Goal: Submit feedback/report problem

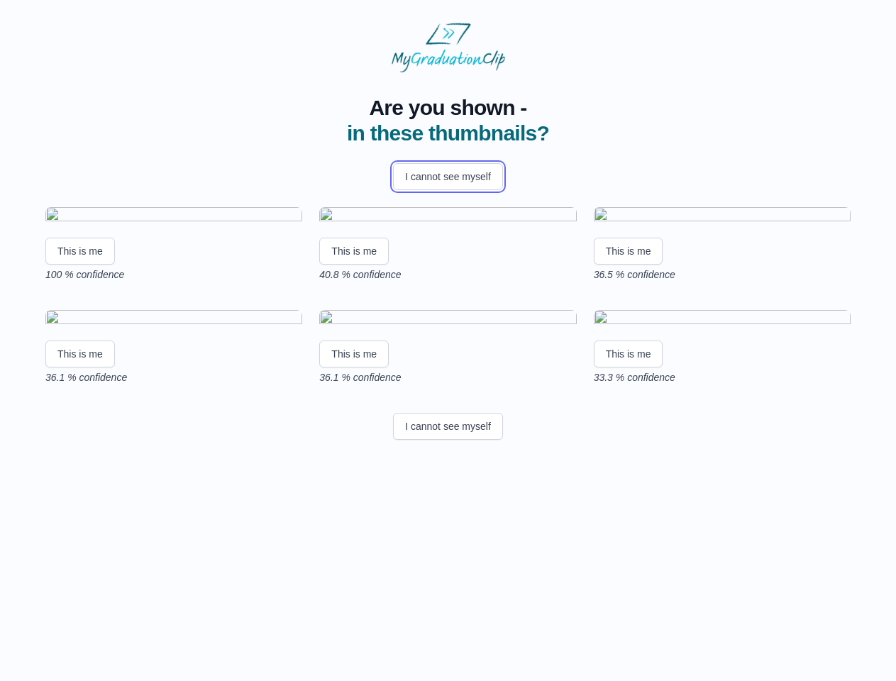
click at [447, 177] on button "I cannot see myself" at bounding box center [448, 176] width 110 height 27
click at [80, 374] on html "Are you shown - in these thumbnails? I cannot see myself This is me 100 % confi…" at bounding box center [448, 234] width 896 height 468
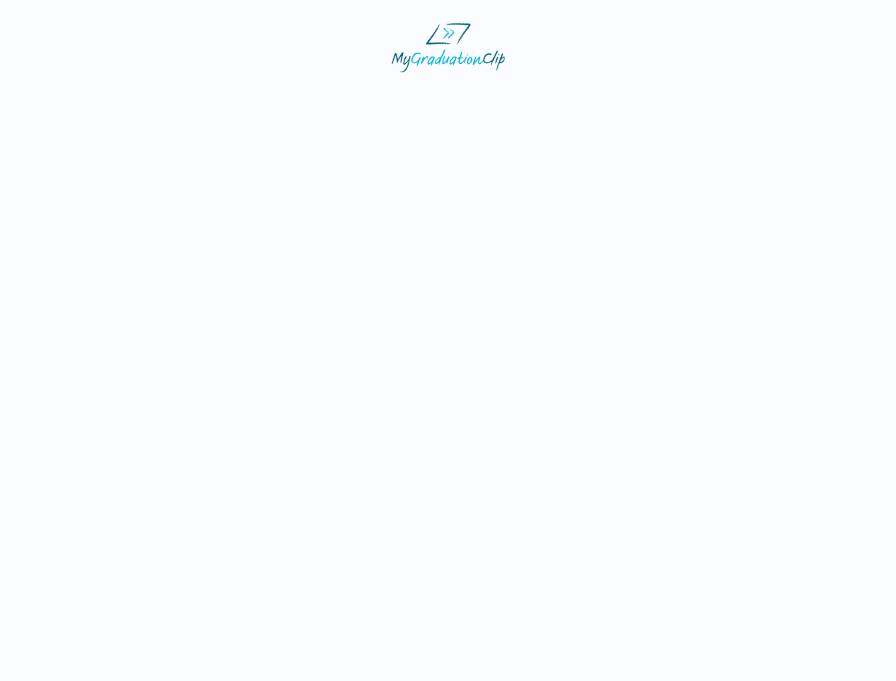
click at [356, 95] on html at bounding box center [448, 47] width 896 height 95
click at [632, 95] on html at bounding box center [448, 47] width 896 height 95
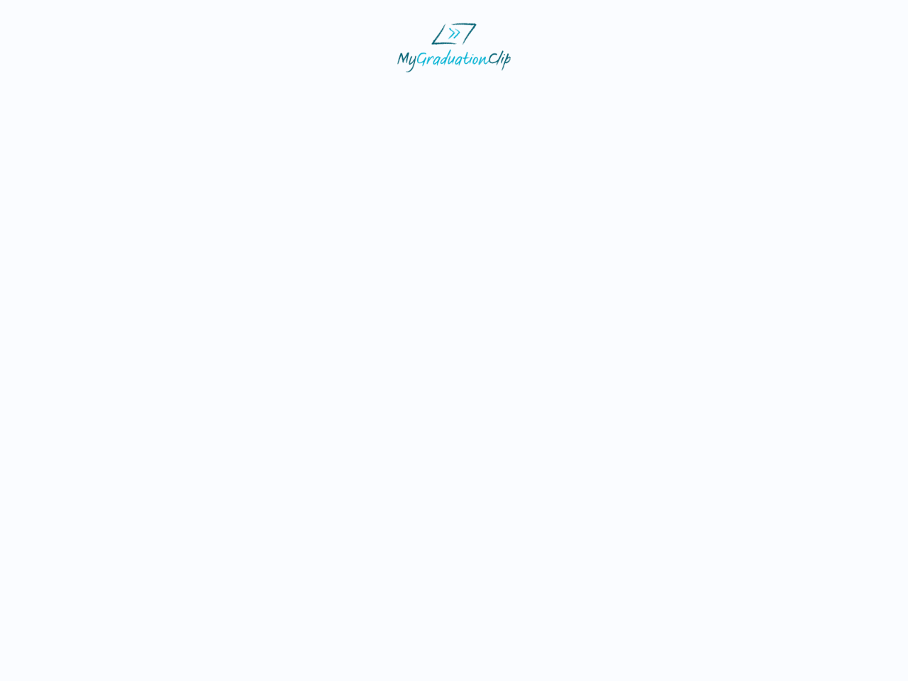
click at [80, 95] on html at bounding box center [454, 47] width 908 height 95
click at [356, 95] on html at bounding box center [454, 47] width 908 height 95
click at [632, 95] on html at bounding box center [454, 47] width 908 height 95
click at [447, 95] on html at bounding box center [454, 47] width 908 height 95
